Goal: Information Seeking & Learning: Learn about a topic

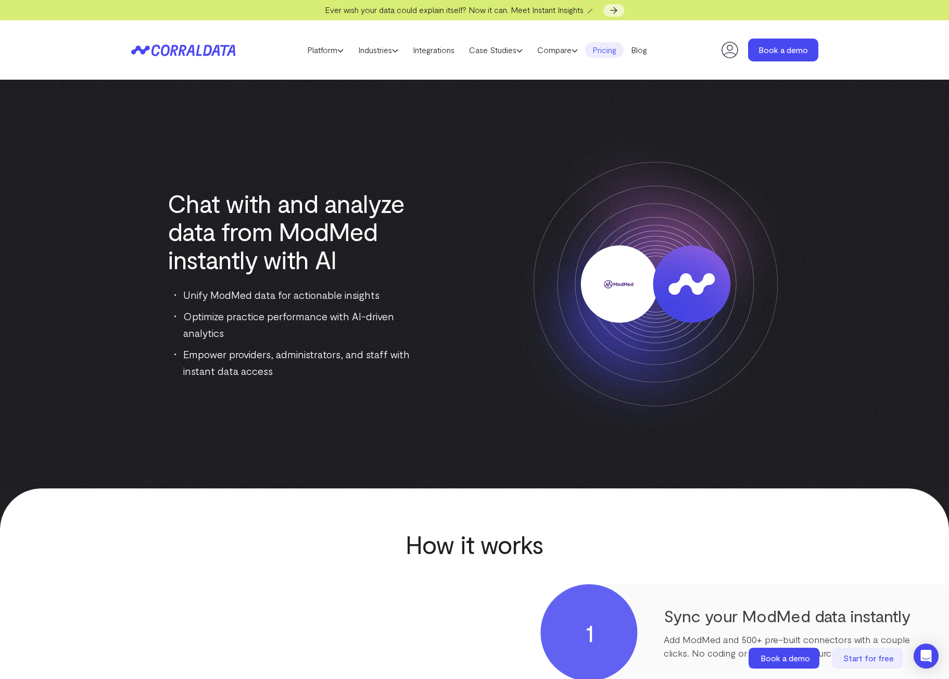
click at [617, 49] on link "Pricing" at bounding box center [604, 50] width 39 height 16
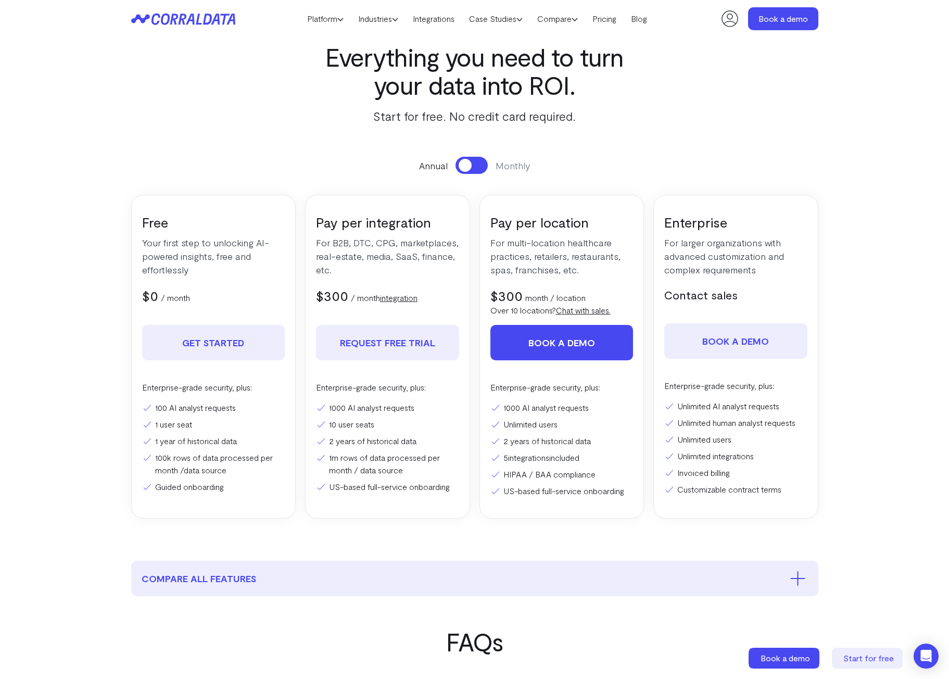
scroll to position [30, 0]
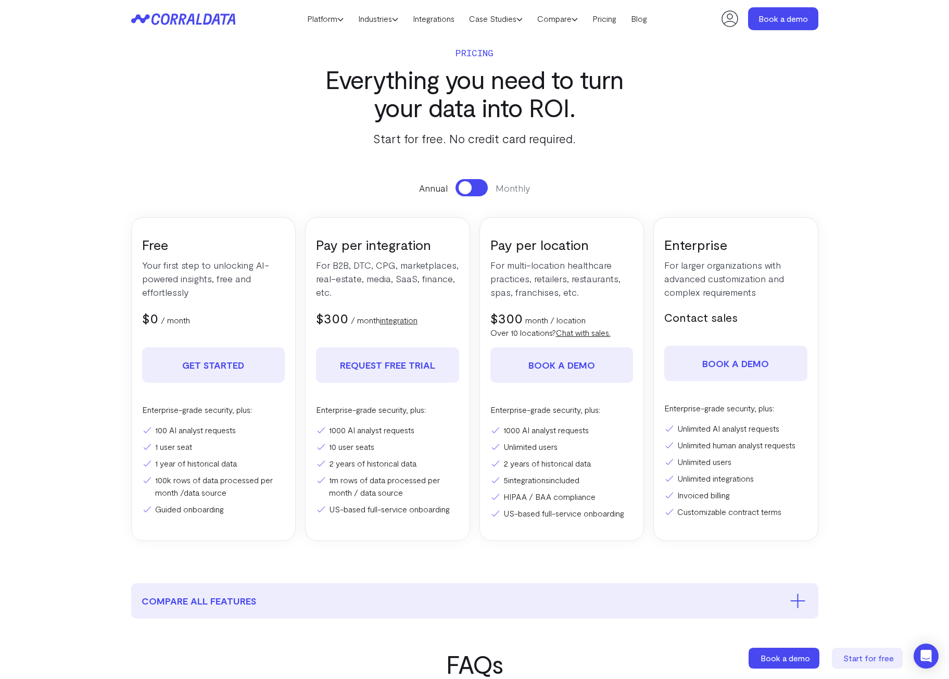
scroll to position [30, 0]
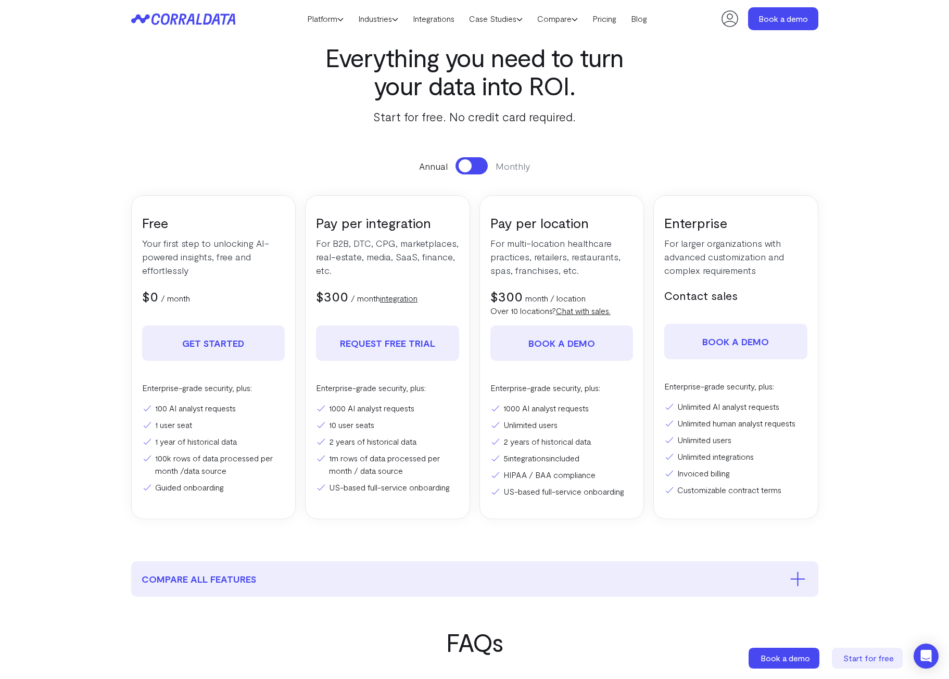
click at [722, 140] on section "Pricing Everything you need to turn your data into ROI. Start for free. No cred…" at bounding box center [474, 284] width 749 height 553
